Goal: Information Seeking & Learning: Learn about a topic

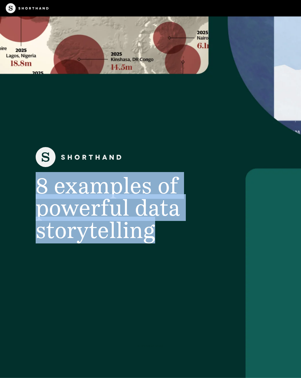
drag, startPoint x: 155, startPoint y: 229, endPoint x: 52, endPoint y: 147, distance: 131.6
click at [52, 147] on div "8 examples of powerful data storytelling" at bounding box center [150, 194] width 251 height 94
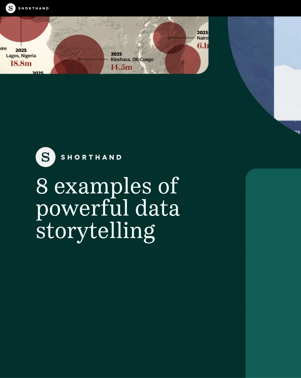
click at [102, 196] on span "8 examples of powerful data storytelling" at bounding box center [108, 207] width 144 height 71
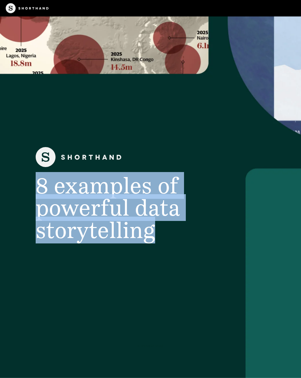
drag, startPoint x: 38, startPoint y: 184, endPoint x: 151, endPoint y: 229, distance: 121.9
click at [151, 229] on span "8 examples of powerful data storytelling" at bounding box center [108, 207] width 144 height 71
drag, startPoint x: 151, startPoint y: 229, endPoint x: 39, endPoint y: 183, distance: 121.7
click at [39, 183] on span "8 examples of powerful data storytelling" at bounding box center [108, 207] width 144 height 71
click at [76, 206] on span "8 examples of powerful data storytelling" at bounding box center [108, 207] width 144 height 71
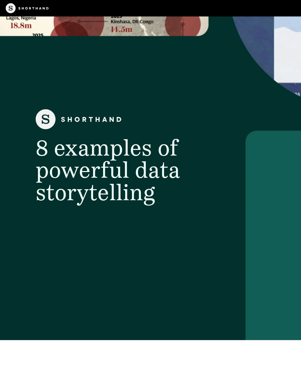
scroll to position [40, 0]
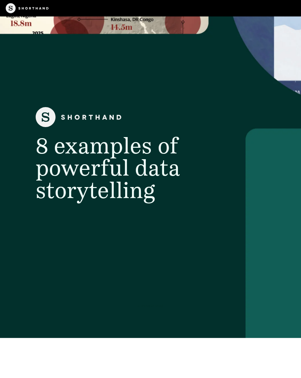
click at [125, 173] on span "8 examples of powerful data storytelling" at bounding box center [108, 167] width 144 height 71
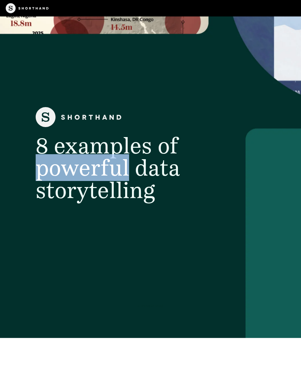
click at [125, 173] on span "8 examples of powerful data storytelling" at bounding box center [108, 167] width 144 height 71
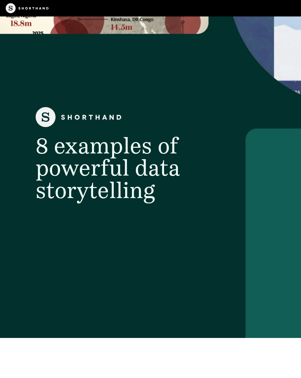
click at [152, 198] on span "8 examples of powerful data storytelling" at bounding box center [108, 167] width 144 height 71
click at [112, 174] on span "8 examples of powerful data storytelling" at bounding box center [108, 167] width 144 height 71
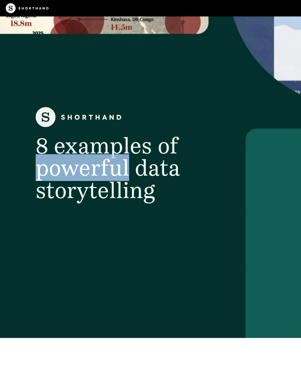
click at [112, 174] on span "8 examples of powerful data storytelling" at bounding box center [108, 167] width 144 height 71
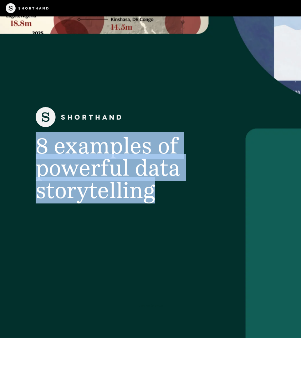
click at [112, 174] on span "8 examples of powerful data storytelling" at bounding box center [108, 167] width 144 height 71
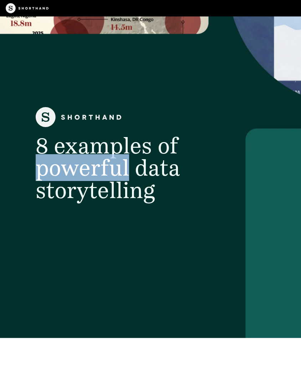
click at [112, 174] on span "8 examples of powerful data storytelling" at bounding box center [108, 167] width 144 height 71
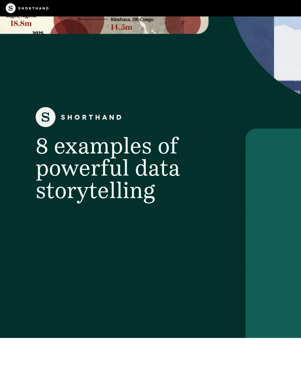
click at [181, 204] on header "8 examples of powerful data storytelling 5 minute read" at bounding box center [150, 156] width 301 height 361
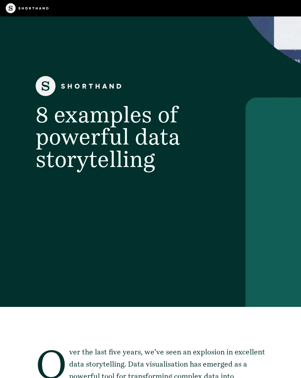
scroll to position [83, 0]
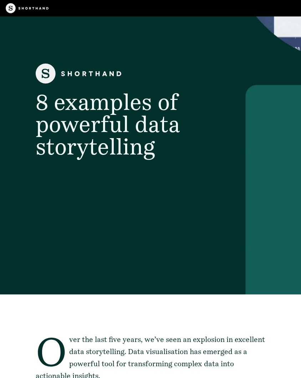
click at [117, 124] on span "8 examples of powerful data storytelling" at bounding box center [108, 123] width 144 height 71
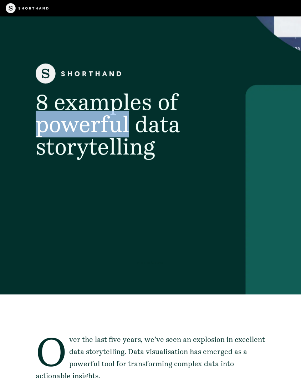
click at [117, 124] on span "8 examples of powerful data storytelling" at bounding box center [108, 123] width 144 height 71
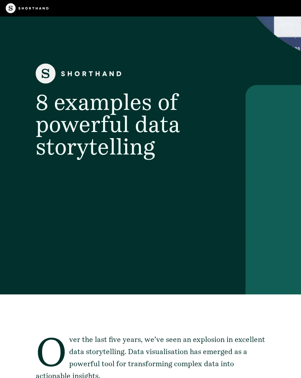
click at [117, 126] on span "8 examples of powerful data storytelling" at bounding box center [108, 123] width 144 height 71
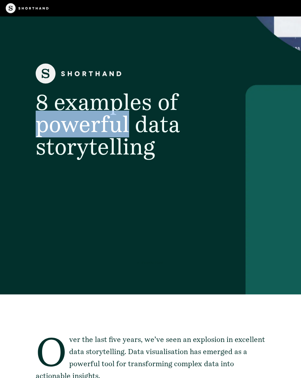
click at [117, 126] on span "8 examples of powerful data storytelling" at bounding box center [108, 123] width 144 height 71
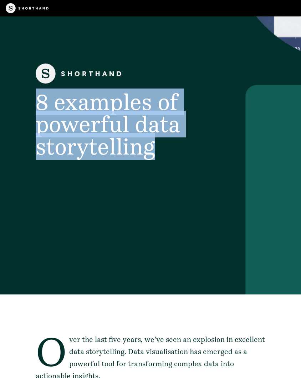
click at [117, 126] on span "8 examples of powerful data storytelling" at bounding box center [108, 123] width 144 height 71
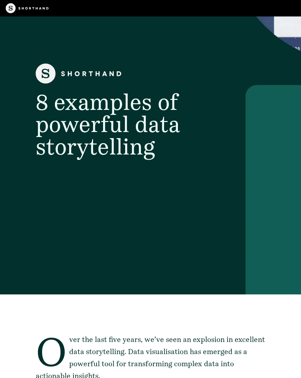
click at [117, 126] on span "8 examples of powerful data storytelling" at bounding box center [108, 123] width 144 height 71
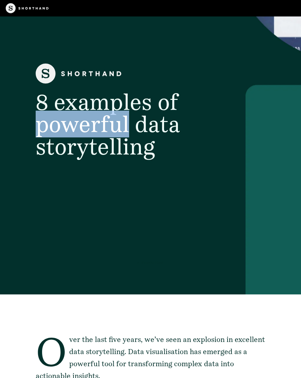
click at [117, 126] on span "8 examples of powerful data storytelling" at bounding box center [108, 123] width 144 height 71
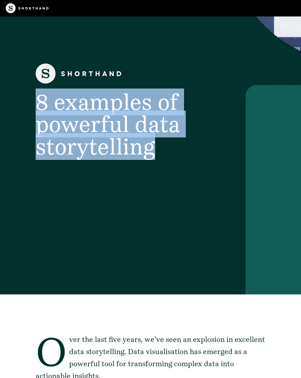
click at [117, 126] on span "8 examples of powerful data storytelling" at bounding box center [108, 123] width 144 height 71
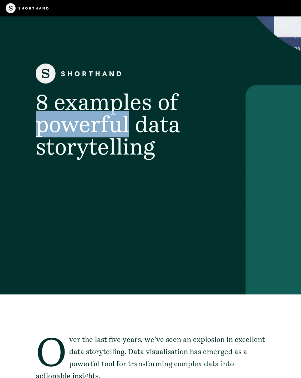
click at [117, 126] on span "8 examples of powerful data storytelling" at bounding box center [108, 123] width 144 height 71
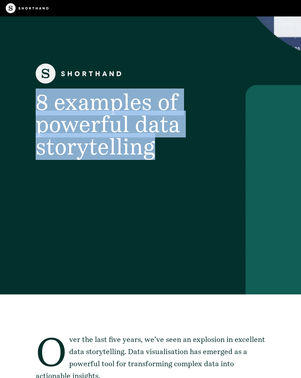
click at [117, 126] on span "8 examples of powerful data storytelling" at bounding box center [108, 123] width 144 height 71
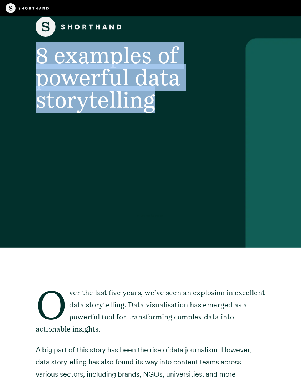
scroll to position [135, 0]
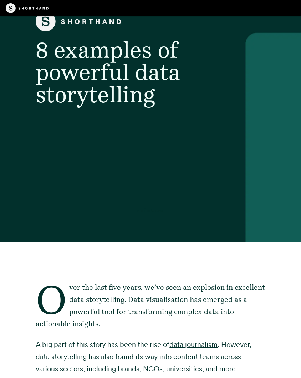
click at [170, 137] on header "8 examples of powerful data storytelling 5 minute read" at bounding box center [150, 61] width 301 height 361
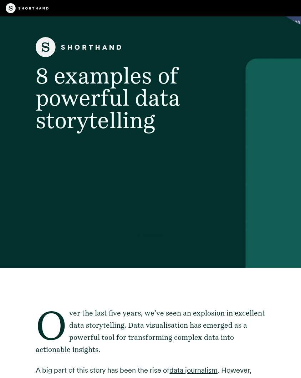
scroll to position [73, 0]
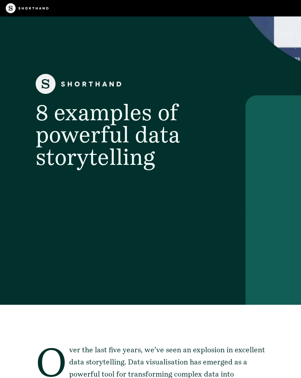
click at [151, 137] on span "8 examples of powerful data storytelling" at bounding box center [108, 134] width 144 height 71
click at [139, 169] on span "8 examples of powerful data storytelling" at bounding box center [108, 134] width 144 height 71
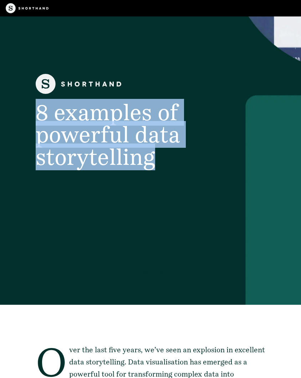
drag, startPoint x: 155, startPoint y: 156, endPoint x: 36, endPoint y: 105, distance: 129.7
click at [36, 105] on span "8 examples of powerful data storytelling" at bounding box center [108, 134] width 144 height 71
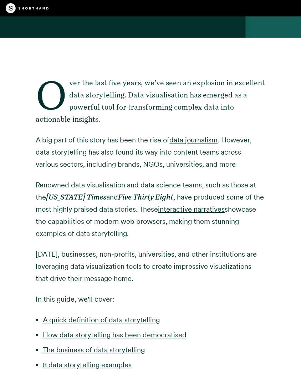
scroll to position [340, 0]
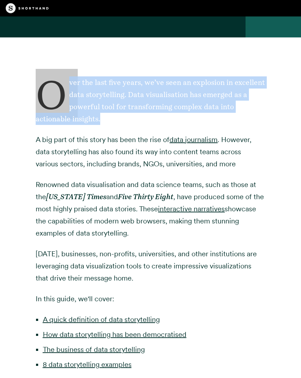
drag, startPoint x: 101, startPoint y: 114, endPoint x: 58, endPoint y: 74, distance: 59.0
click at [58, 76] on p "Over the last five years, we’ve seen an explosion in excellent data storytellin…" at bounding box center [150, 100] width 229 height 48
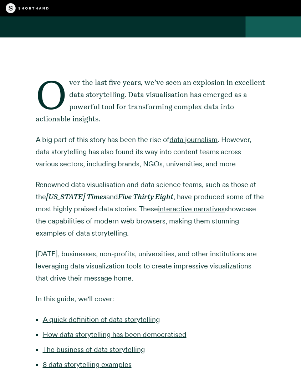
click at [144, 151] on p "A big part of this story has been the rise of data journalism . However, data s…" at bounding box center [150, 151] width 229 height 36
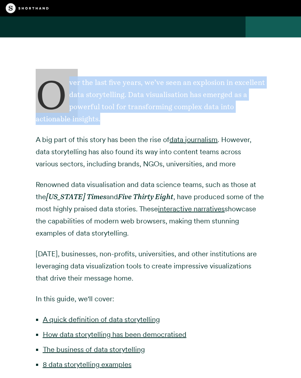
drag, startPoint x: 103, startPoint y: 114, endPoint x: 41, endPoint y: 66, distance: 78.8
click at [41, 66] on div "Over the last five years, we’ve seen an explosion in excellent data storytellin…" at bounding box center [150, 237] width 229 height 400
click at [41, 66] on div at bounding box center [150, 52] width 229 height 30
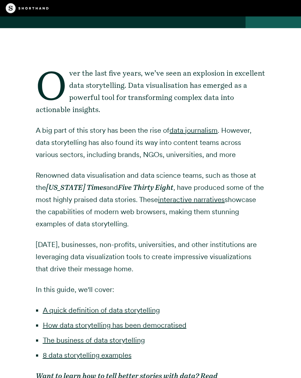
scroll to position [350, 0]
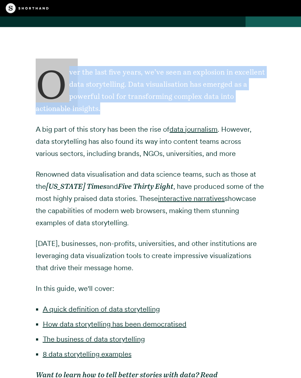
drag, startPoint x: 102, startPoint y: 109, endPoint x: 43, endPoint y: 68, distance: 71.6
click at [43, 68] on p "Over the last five years, we’ve seen an explosion in excellent data storytellin…" at bounding box center [150, 90] width 229 height 48
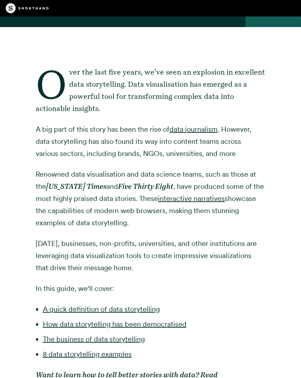
click at [80, 55] on div at bounding box center [150, 42] width 229 height 30
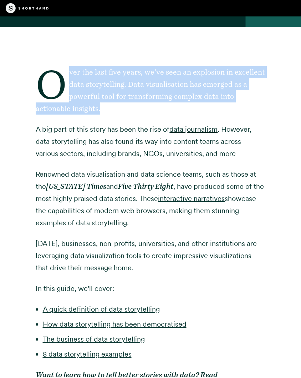
drag, startPoint x: 106, startPoint y: 107, endPoint x: 34, endPoint y: 65, distance: 83.5
click at [34, 65] on div "Over the last five years, we’ve seen an explosion in excellent data storytellin…" at bounding box center [150, 227] width 251 height 400
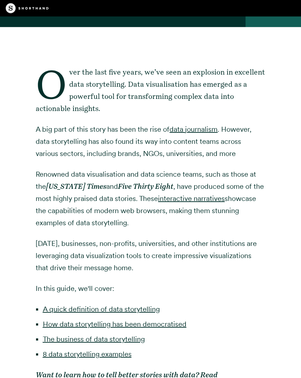
click at [133, 50] on div at bounding box center [150, 42] width 229 height 30
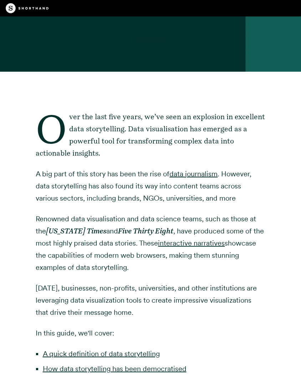
scroll to position [307, 0]
